Goal: Check status: Check status

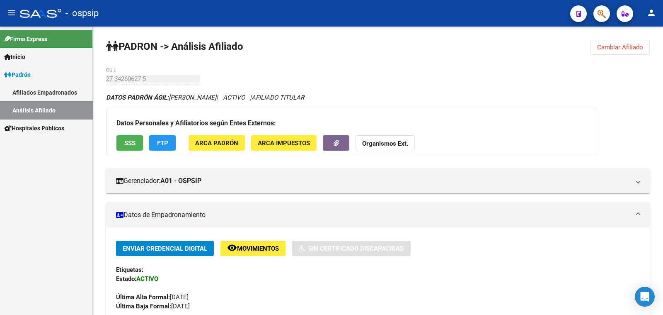
scroll to position [207, 0]
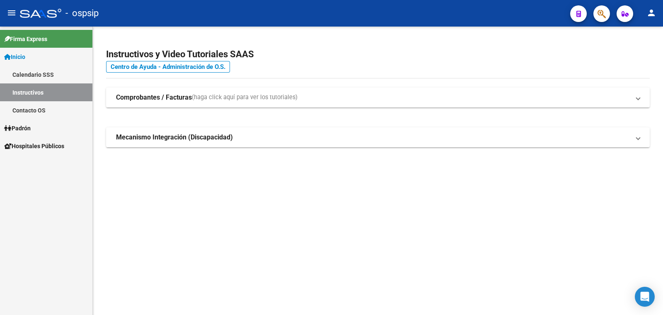
click at [24, 125] on span "Padrón" at bounding box center [17, 128] width 27 height 9
click at [30, 163] on link "Análisis Afiliado" at bounding box center [46, 164] width 92 height 18
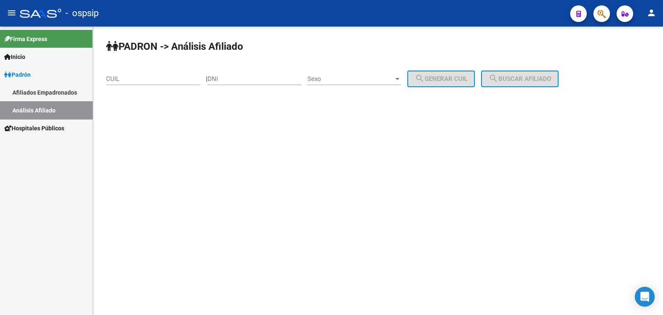
click at [232, 74] on div "DNI" at bounding box center [255, 76] width 94 height 18
drag, startPoint x: 232, startPoint y: 74, endPoint x: 222, endPoint y: 78, distance: 10.6
click at [222, 78] on input "DNI" at bounding box center [255, 78] width 94 height 7
paste input "40215342"
type input "40215342"
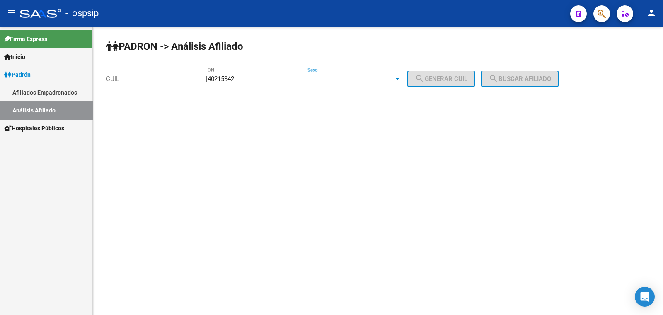
click at [361, 78] on span "Sexo" at bounding box center [351, 78] width 86 height 7
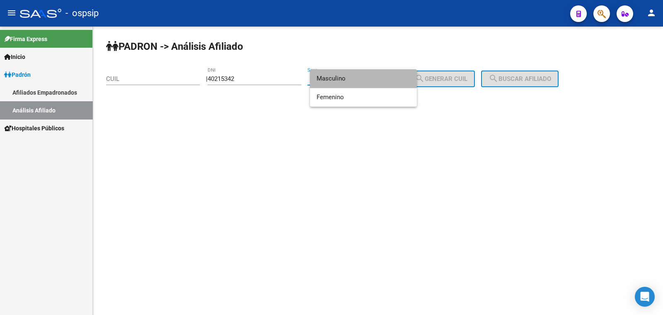
click at [361, 78] on span "Masculino" at bounding box center [364, 78] width 94 height 19
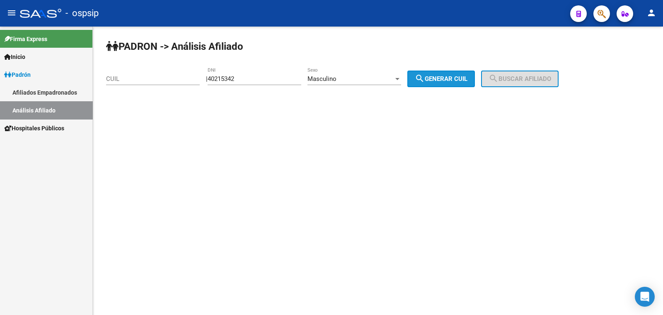
click at [458, 78] on span "search Generar CUIL" at bounding box center [441, 78] width 53 height 7
type input "20-40215342-4"
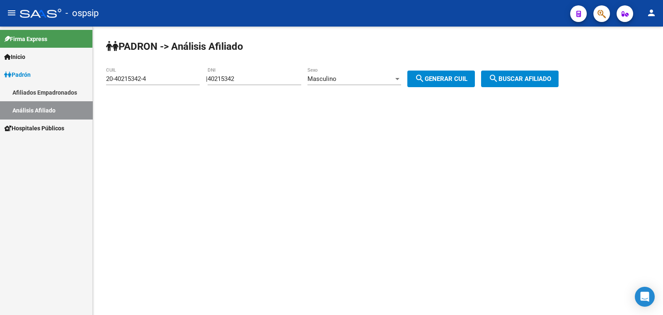
click at [513, 82] on span "search Buscar afiliado" at bounding box center [520, 78] width 63 height 7
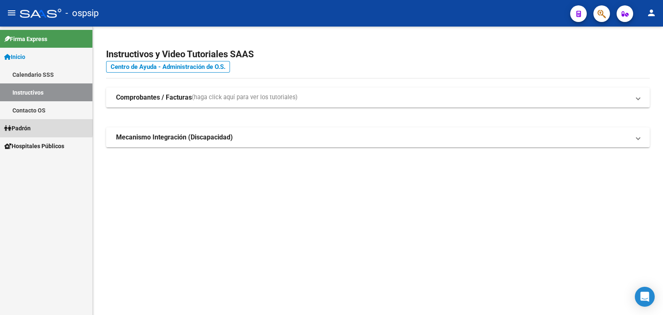
click at [25, 127] on span "Padrón" at bounding box center [17, 128] width 27 height 9
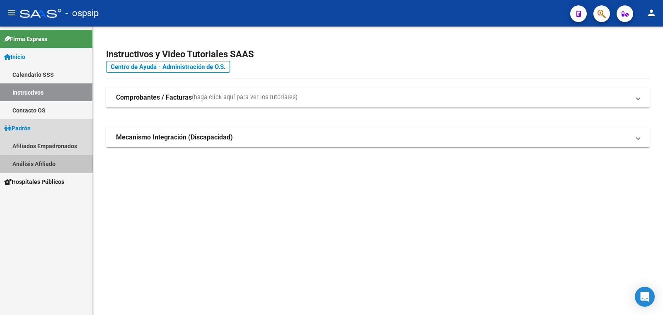
click at [41, 164] on link "Análisis Afiliado" at bounding box center [46, 164] width 92 height 18
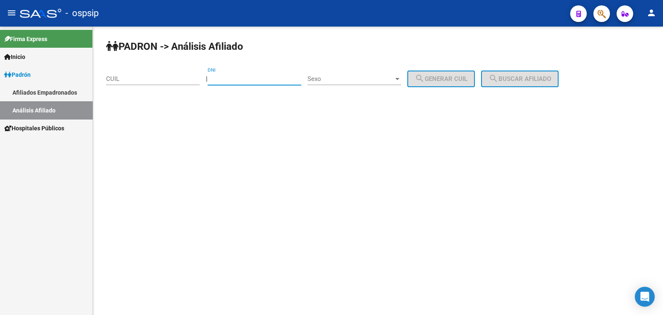
click at [229, 78] on input "DNI" at bounding box center [255, 78] width 94 height 7
type input "43251783"
click at [354, 76] on span "Sexo" at bounding box center [351, 78] width 86 height 7
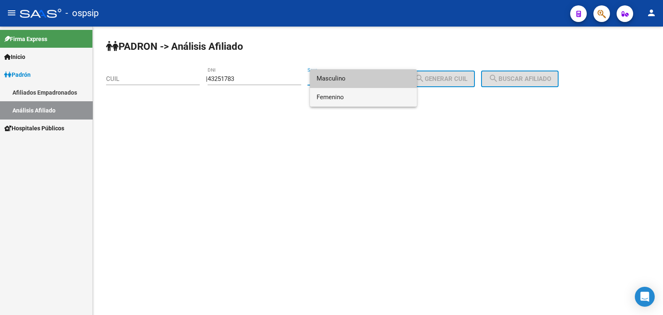
click at [379, 96] on span "Femenino" at bounding box center [364, 97] width 94 height 19
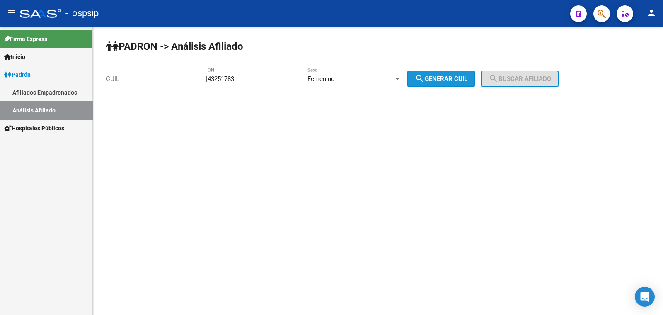
click at [449, 76] on span "search Generar CUIL" at bounding box center [441, 78] width 53 height 7
type input "27-43251783-2"
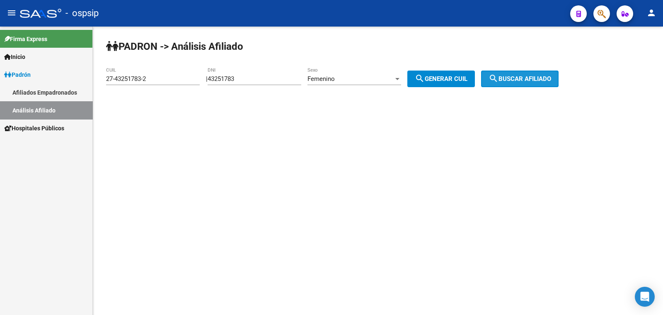
click at [519, 80] on span "search Buscar afiliado" at bounding box center [520, 78] width 63 height 7
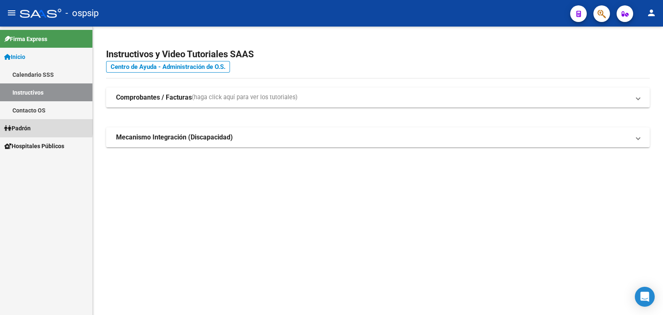
click at [23, 126] on span "Padrón" at bounding box center [17, 128] width 27 height 9
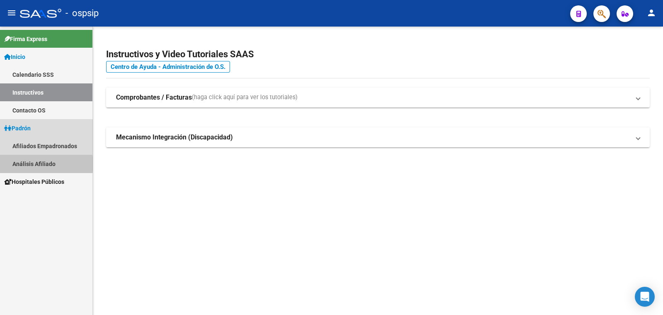
click at [41, 164] on link "Análisis Afiliado" at bounding box center [46, 164] width 92 height 18
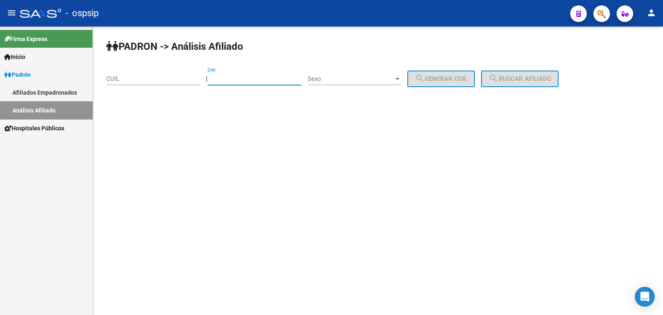
click at [243, 76] on input "DNI" at bounding box center [255, 78] width 94 height 7
type input "43251713"
click at [356, 78] on span "Sexo" at bounding box center [351, 78] width 86 height 7
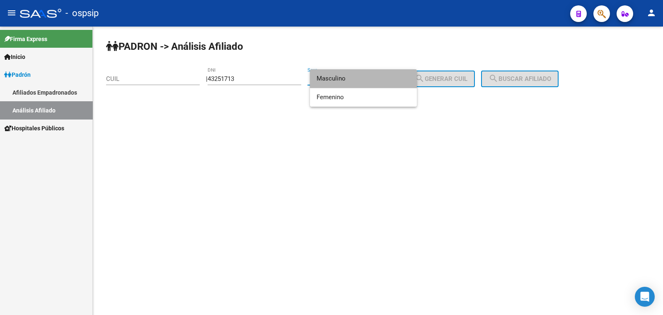
click at [361, 79] on span "Masculino" at bounding box center [364, 78] width 94 height 19
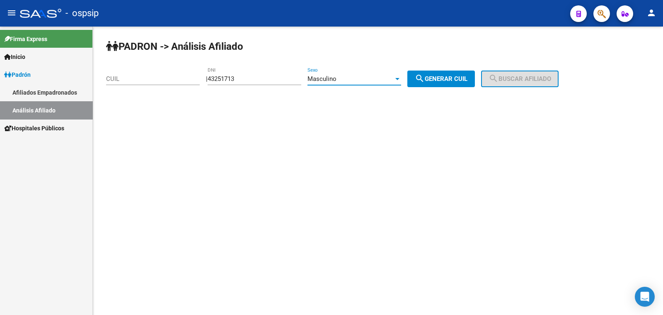
drag, startPoint x: 454, startPoint y: 77, endPoint x: 466, endPoint y: 78, distance: 12.1
click at [457, 78] on span "search Generar CUIL" at bounding box center [441, 78] width 53 height 7
type input "20-43251713-7"
click at [526, 78] on span "search Buscar afiliado" at bounding box center [520, 78] width 63 height 7
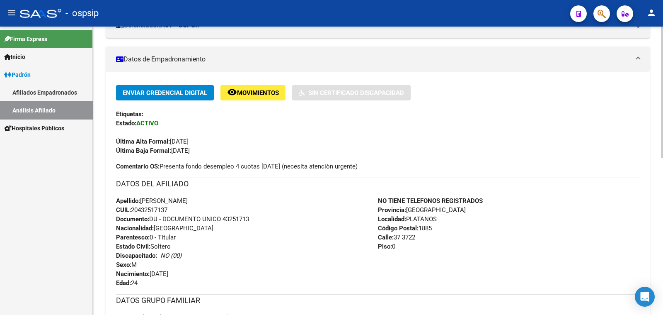
scroll to position [207, 0]
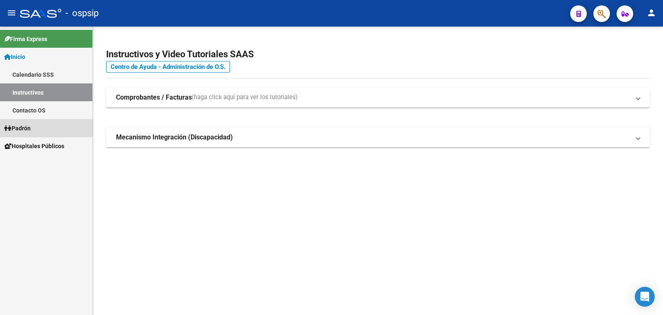
click at [21, 126] on span "Padrón" at bounding box center [17, 128] width 27 height 9
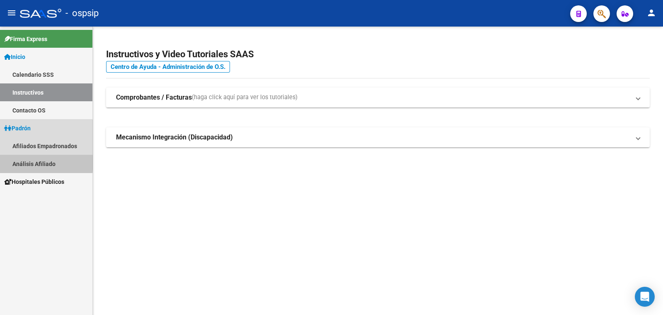
click at [30, 162] on link "Análisis Afiliado" at bounding box center [46, 164] width 92 height 18
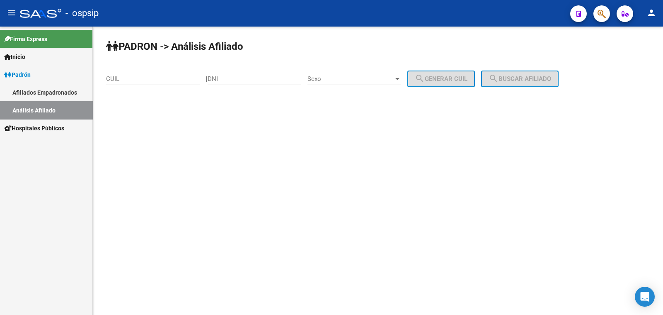
click at [240, 78] on input "DNI" at bounding box center [255, 78] width 94 height 7
paste input "37866318"
type input "37866318"
click at [361, 79] on span "Sexo" at bounding box center [351, 78] width 86 height 7
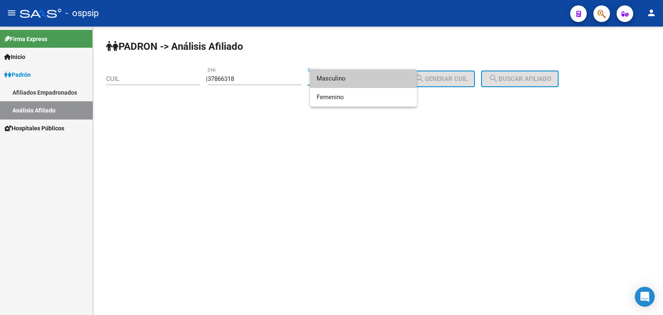
click at [361, 79] on span "Masculino" at bounding box center [364, 78] width 94 height 19
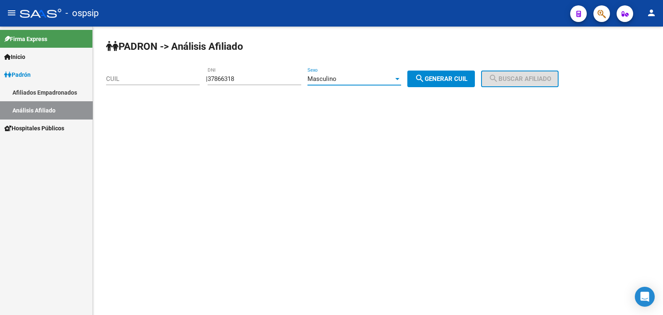
click at [440, 78] on span "search Generar CUIL" at bounding box center [441, 78] width 53 height 7
type input "20-37866318-1"
click at [499, 73] on mat-icon "search" at bounding box center [494, 78] width 10 height 10
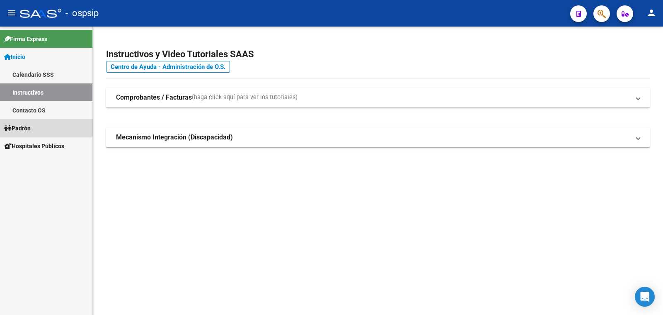
click at [25, 128] on span "Padrón" at bounding box center [17, 128] width 27 height 9
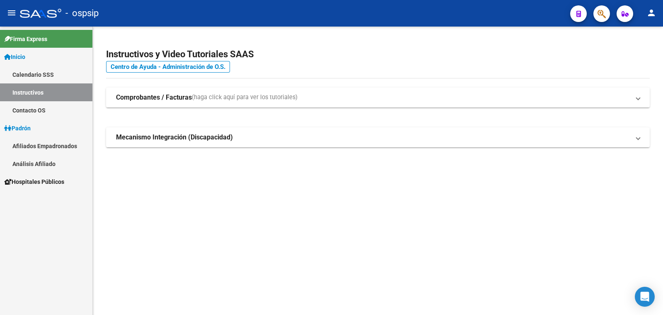
click at [34, 162] on link "Análisis Afiliado" at bounding box center [46, 164] width 92 height 18
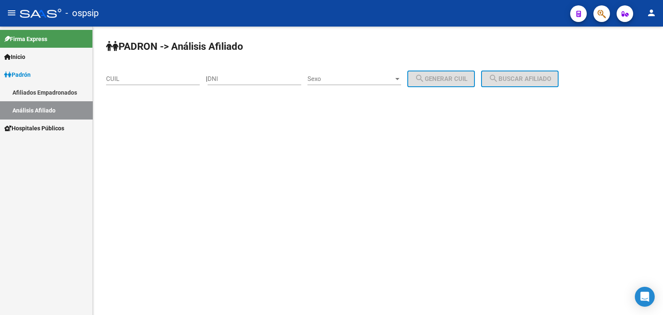
click at [239, 75] on input "DNI" at bounding box center [255, 78] width 94 height 7
type input "29179851"
click at [358, 80] on span "Sexo" at bounding box center [351, 78] width 86 height 7
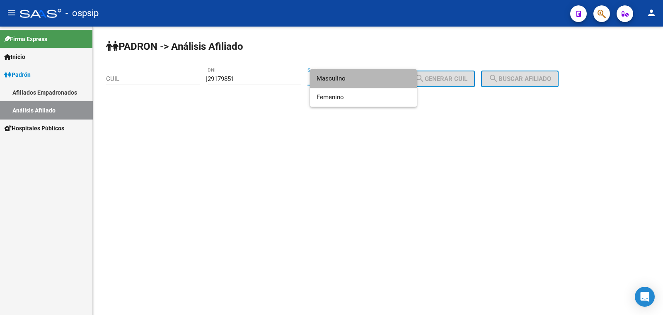
click at [358, 80] on span "Masculino" at bounding box center [364, 78] width 94 height 19
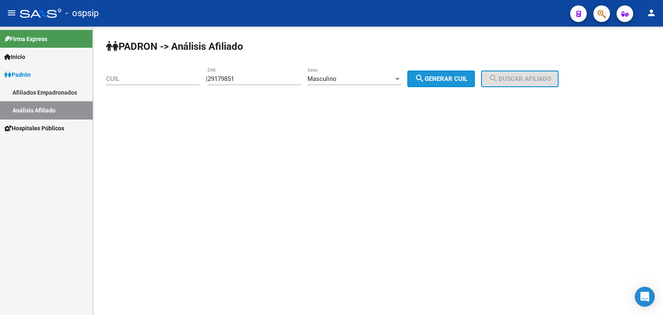
click at [449, 76] on span "search Generar CUIL" at bounding box center [441, 78] width 53 height 7
type input "23-29179851-9"
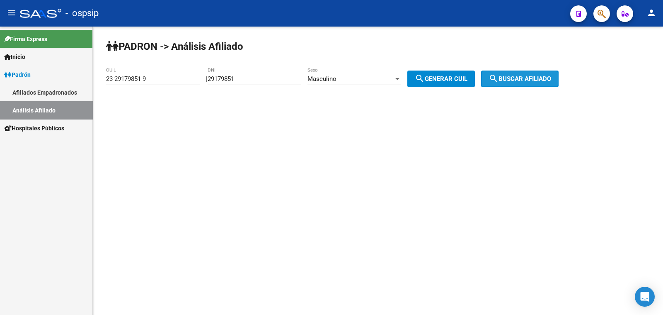
click at [536, 77] on span "search Buscar afiliado" at bounding box center [520, 78] width 63 height 7
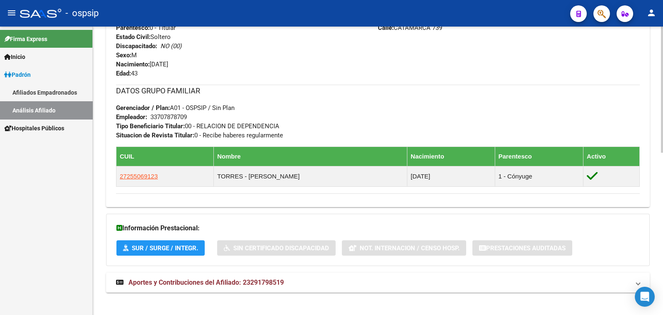
scroll to position [370, 0]
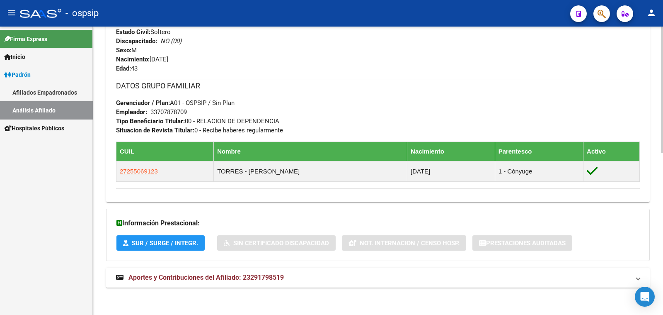
click at [227, 274] on span "Aportes y Contribuciones del Afiliado: 23291798519" at bounding box center [205, 277] width 155 height 8
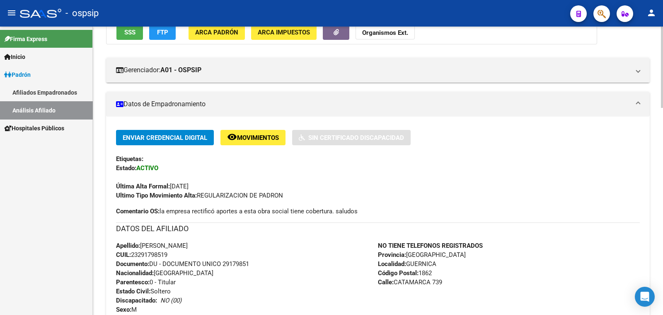
scroll to position [266, 0]
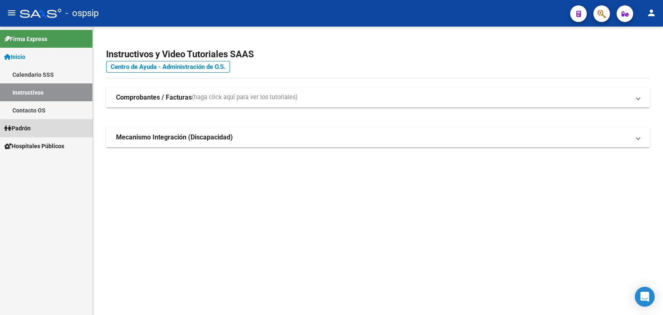
click at [19, 126] on span "Padrón" at bounding box center [17, 128] width 27 height 9
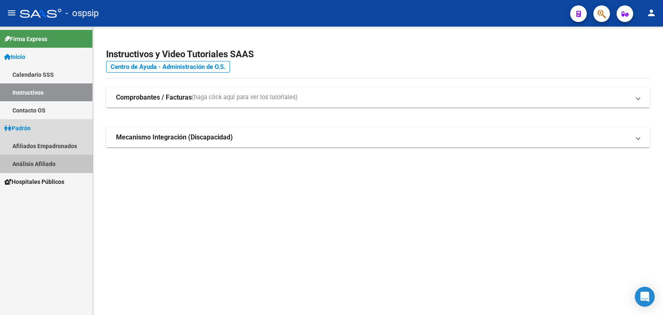
click at [40, 162] on link "Análisis Afiliado" at bounding box center [46, 164] width 92 height 18
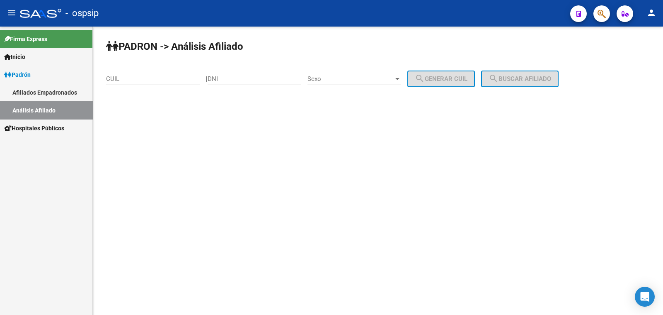
click at [240, 75] on div "DNI" at bounding box center [255, 76] width 94 height 18
type input "37866318"
click at [344, 79] on span "Sexo" at bounding box center [351, 78] width 86 height 7
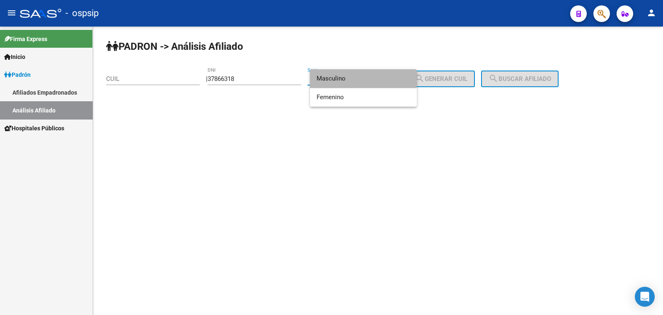
click at [345, 78] on span "Masculino" at bounding box center [364, 78] width 94 height 19
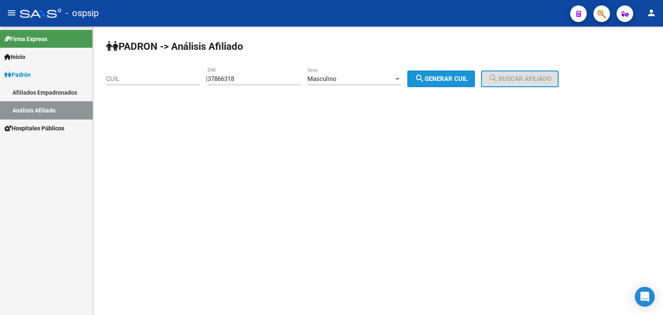
click at [443, 74] on button "search Generar CUIL" at bounding box center [441, 78] width 68 height 17
type input "20-37866318-1"
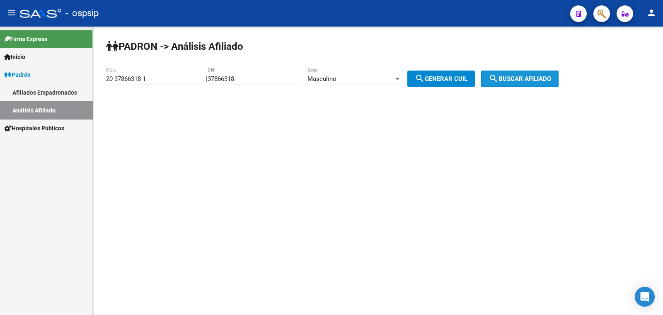
click at [499, 75] on mat-icon "search" at bounding box center [494, 78] width 10 height 10
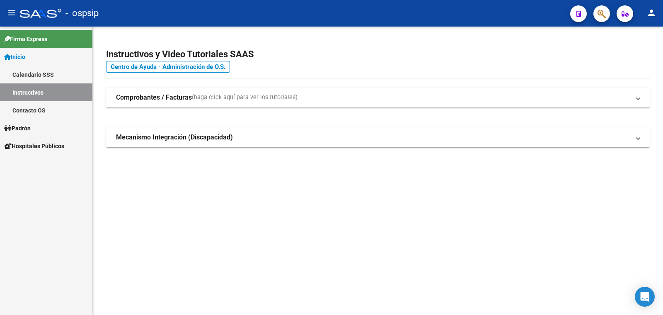
click at [24, 126] on span "Padrón" at bounding box center [17, 128] width 27 height 9
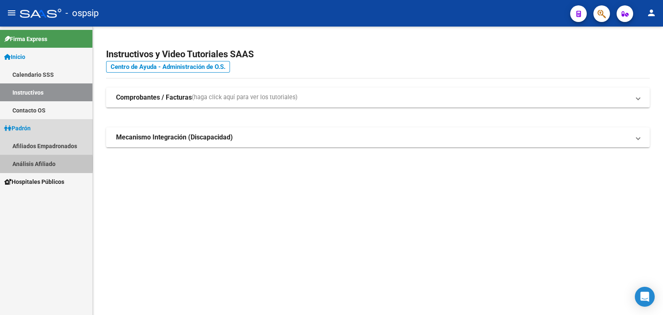
click at [37, 163] on link "Análisis Afiliado" at bounding box center [46, 164] width 92 height 18
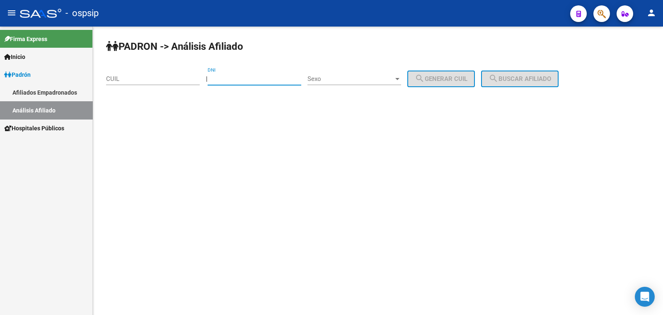
click at [235, 75] on input "DNI" at bounding box center [255, 78] width 94 height 7
type input "11621864"
click at [358, 79] on span "Sexo" at bounding box center [351, 78] width 86 height 7
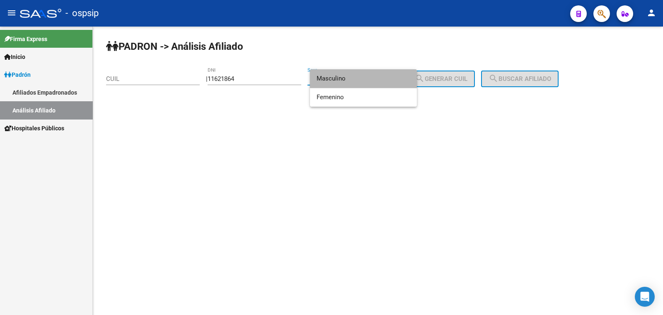
click at [358, 79] on span "Masculino" at bounding box center [364, 78] width 94 height 19
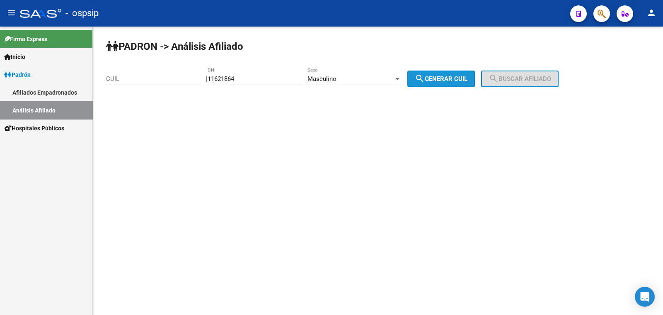
drag, startPoint x: 458, startPoint y: 75, endPoint x: 504, endPoint y: 86, distance: 46.8
click at [461, 76] on span "search Generar CUIL" at bounding box center [441, 78] width 53 height 7
type input "20-11621864-0"
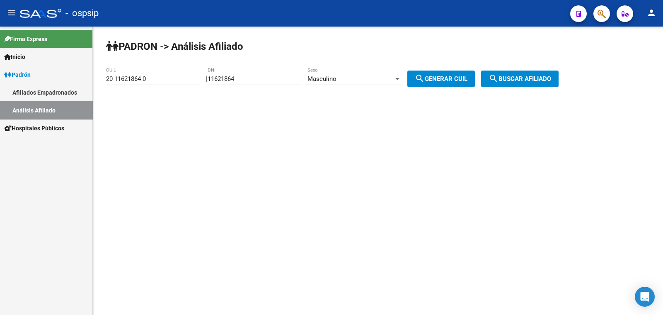
click at [523, 78] on span "search Buscar afiliado" at bounding box center [520, 78] width 63 height 7
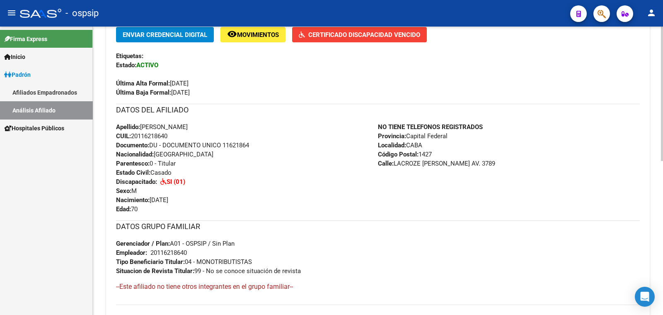
scroll to position [175, 0]
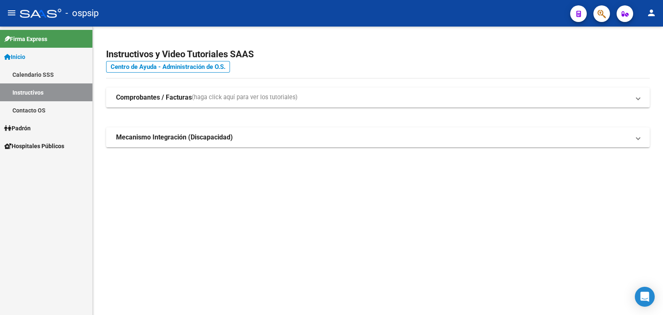
click at [31, 129] on span "Padrón" at bounding box center [17, 128] width 27 height 9
click at [46, 160] on link "Análisis Afiliado" at bounding box center [46, 164] width 92 height 18
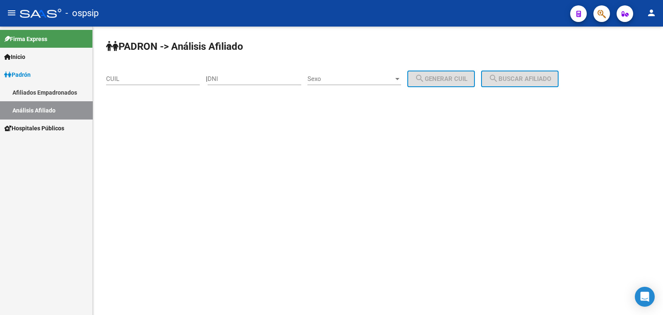
click at [243, 74] on div "DNI" at bounding box center [255, 76] width 94 height 18
type input "30774399"
click at [354, 78] on span "Sexo" at bounding box center [351, 78] width 86 height 7
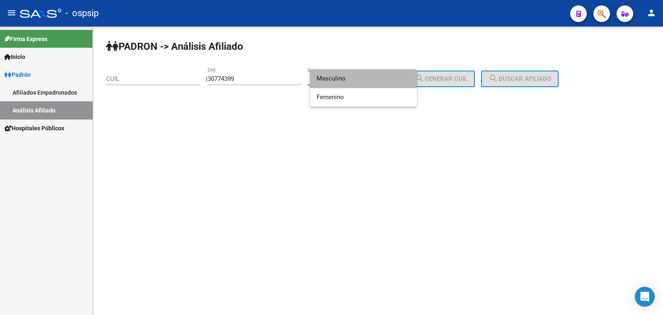
click at [354, 78] on span "Masculino" at bounding box center [364, 78] width 94 height 19
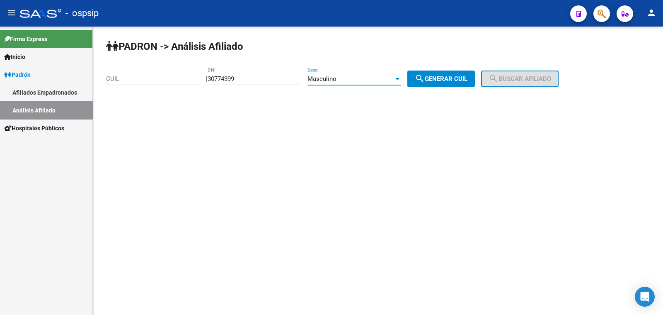
drag, startPoint x: 458, startPoint y: 82, endPoint x: 480, endPoint y: 82, distance: 21.2
click at [458, 83] on button "search Generar CUIL" at bounding box center [441, 78] width 68 height 17
type input "20-30774399-0"
click at [514, 76] on span "search Buscar afiliado" at bounding box center [520, 78] width 63 height 7
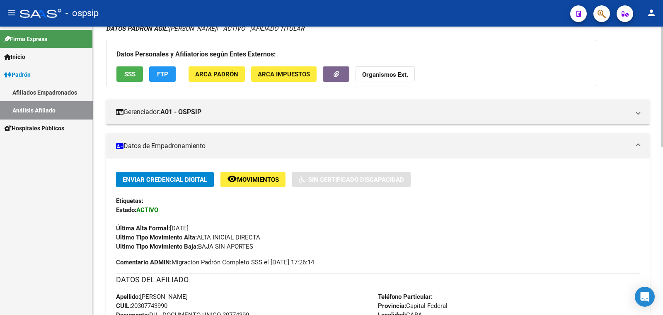
scroll to position [51, 0]
